Goal: Information Seeking & Learning: Learn about a topic

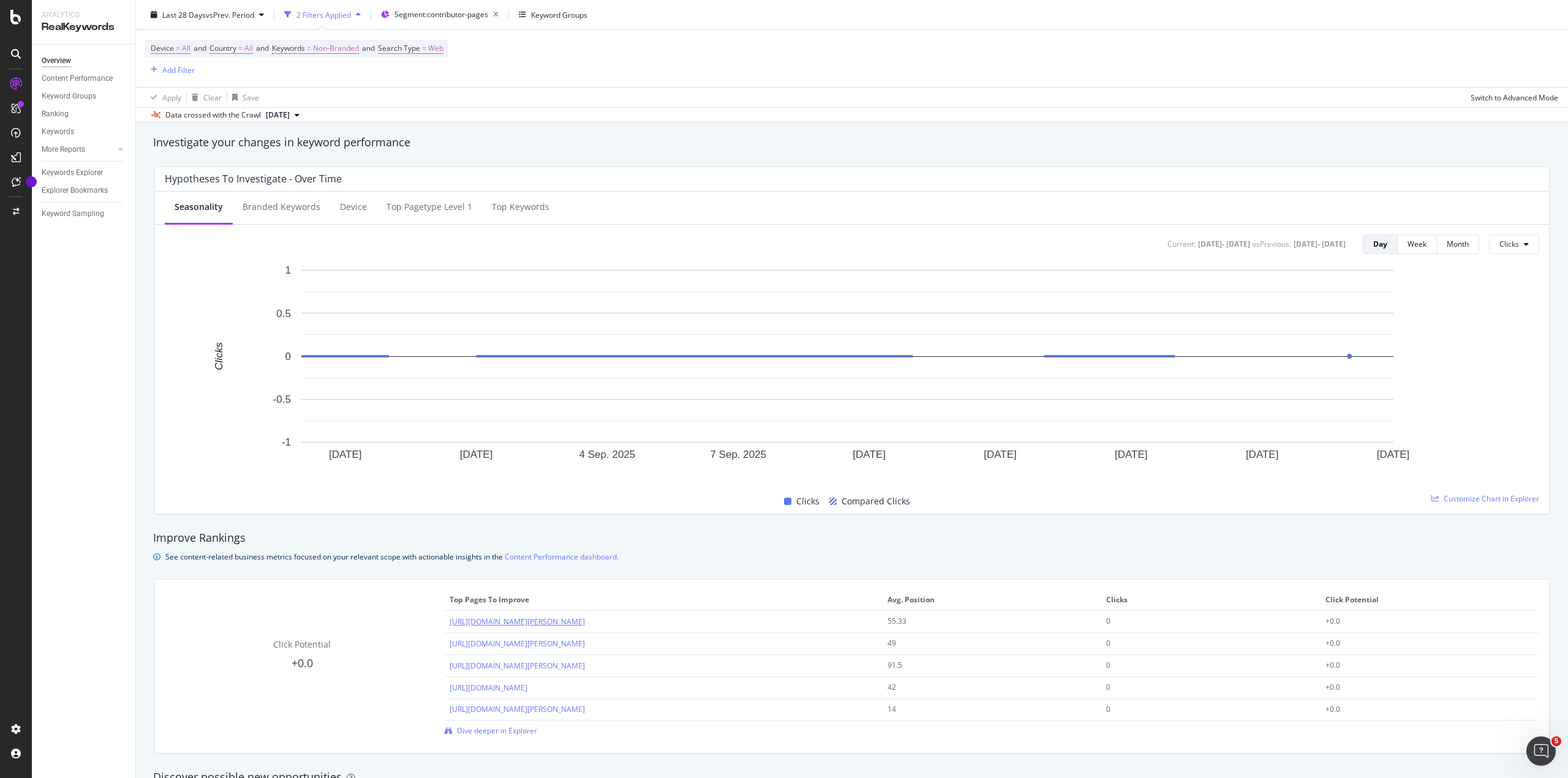
scroll to position [490, 0]
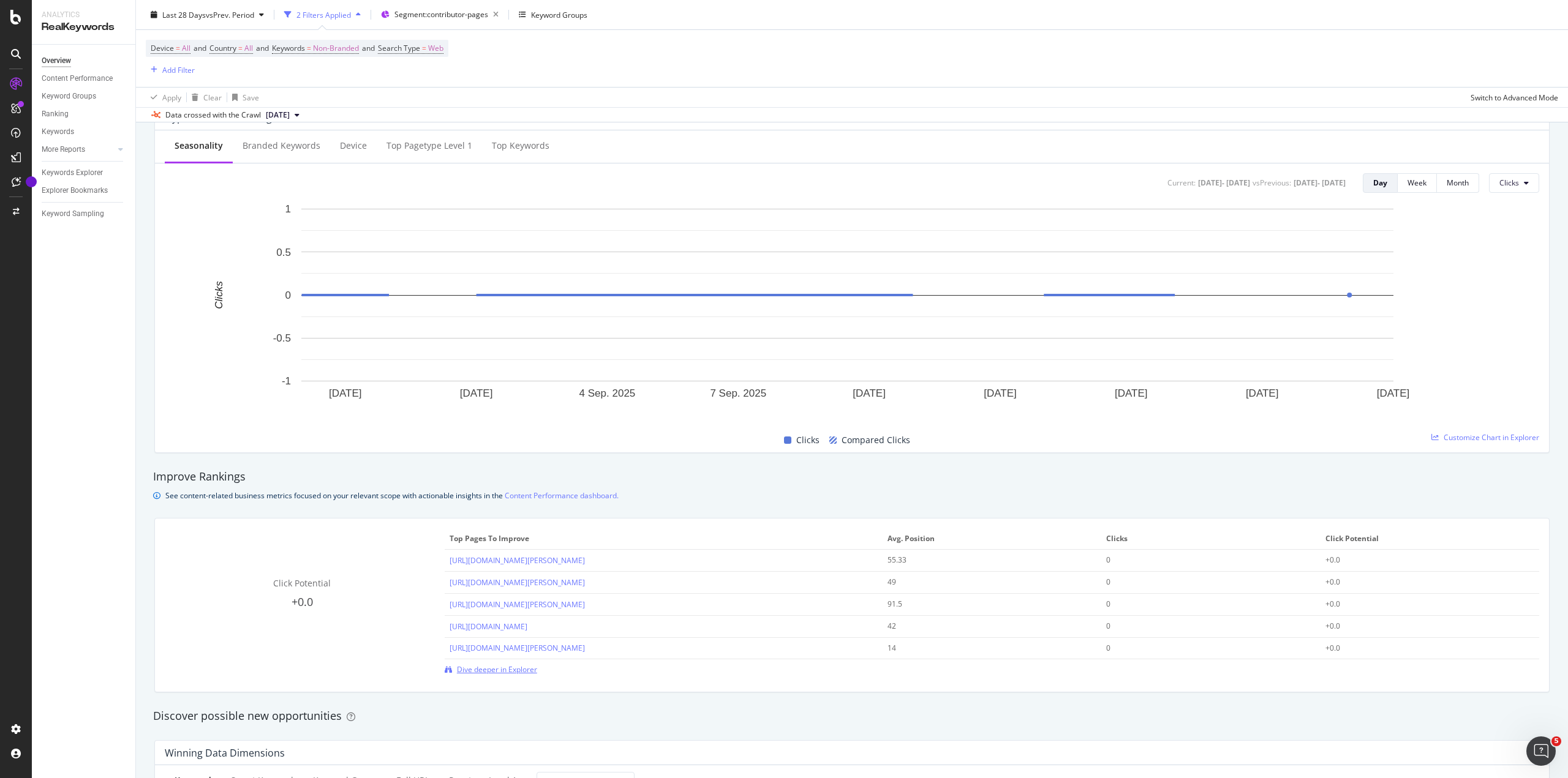
click at [502, 671] on span "Dive deeper in Explorer" at bounding box center [496, 669] width 80 height 10
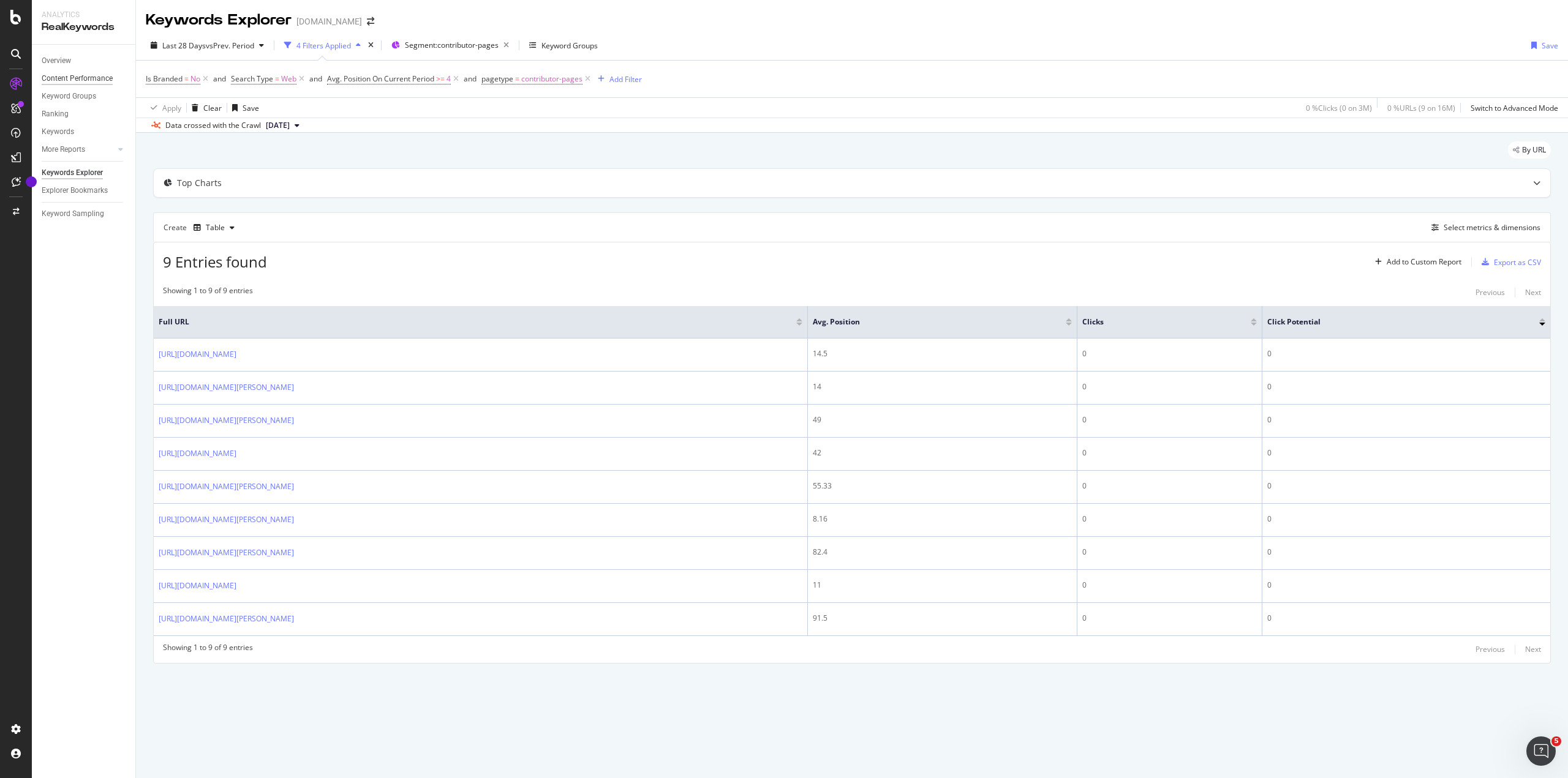
click at [68, 80] on div "Content Performance" at bounding box center [77, 79] width 71 height 13
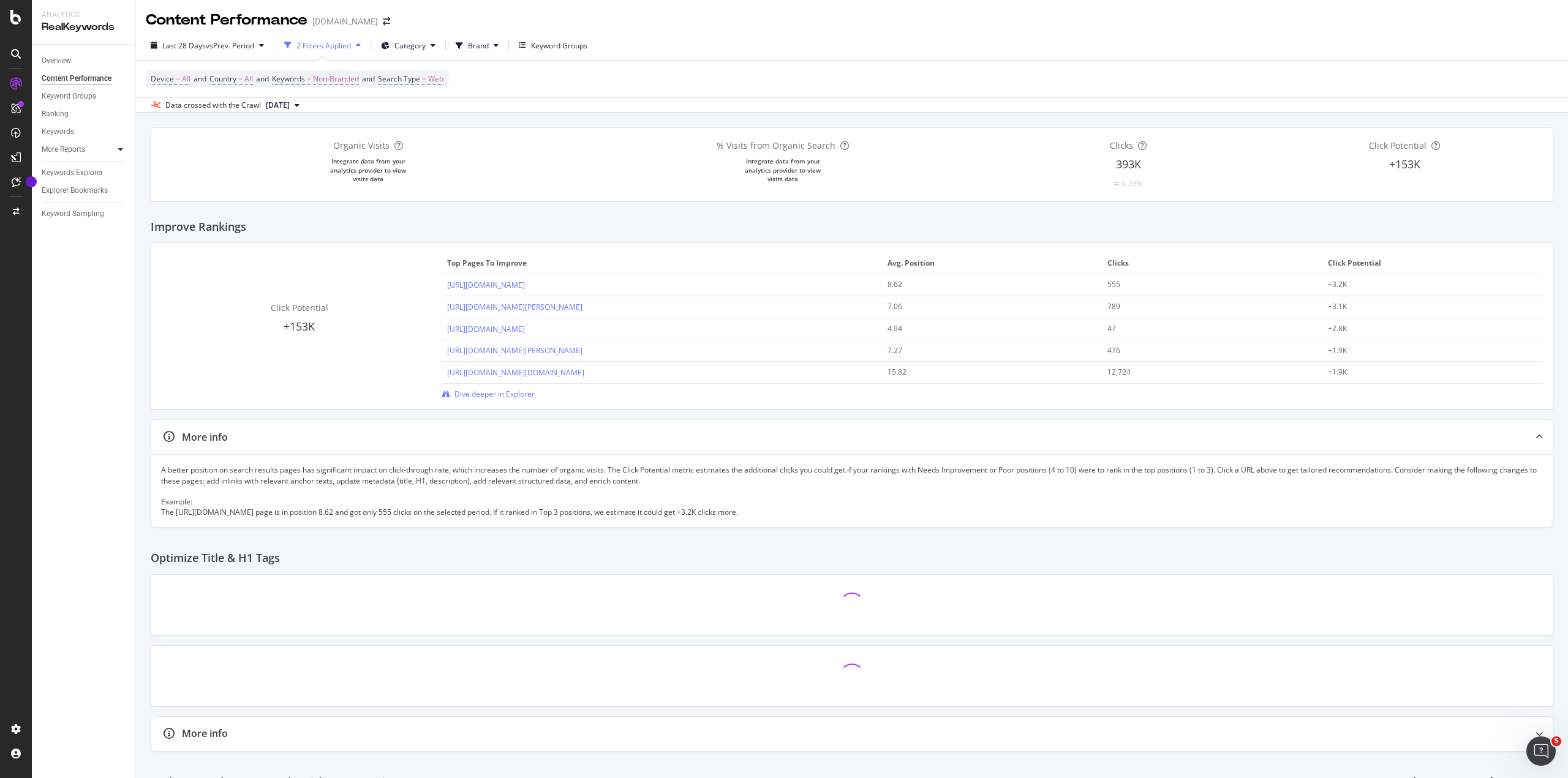
drag, startPoint x: 85, startPoint y: 148, endPoint x: 117, endPoint y: 150, distance: 32.1
click at [85, 148] on div "More Reports" at bounding box center [63, 149] width 44 height 13
